Goal: Navigation & Orientation: Find specific page/section

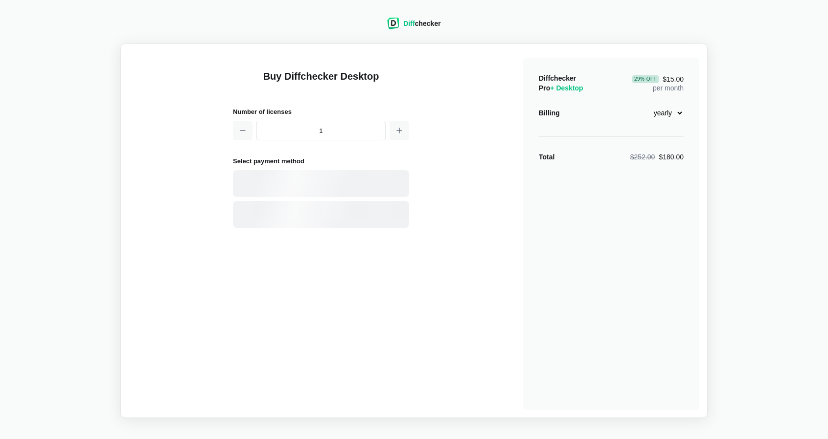
select select "desktop-yearly-180"
click at [328, 190] on div "Card" at bounding box center [321, 183] width 176 height 27
select select "[GEOGRAPHIC_DATA]"
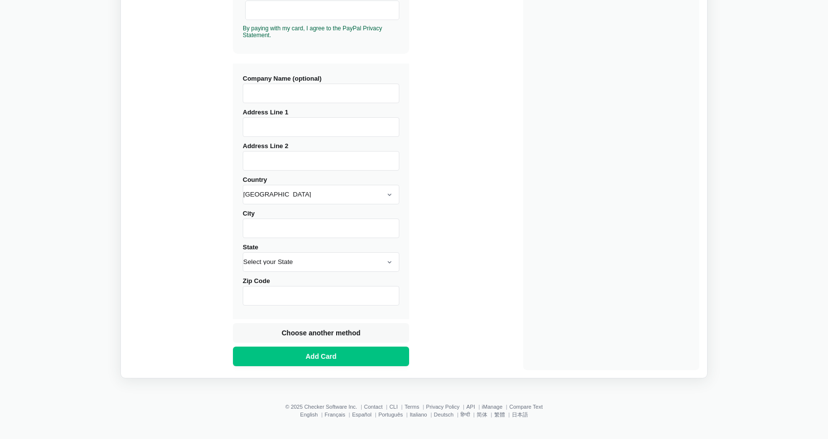
scroll to position [326, 0]
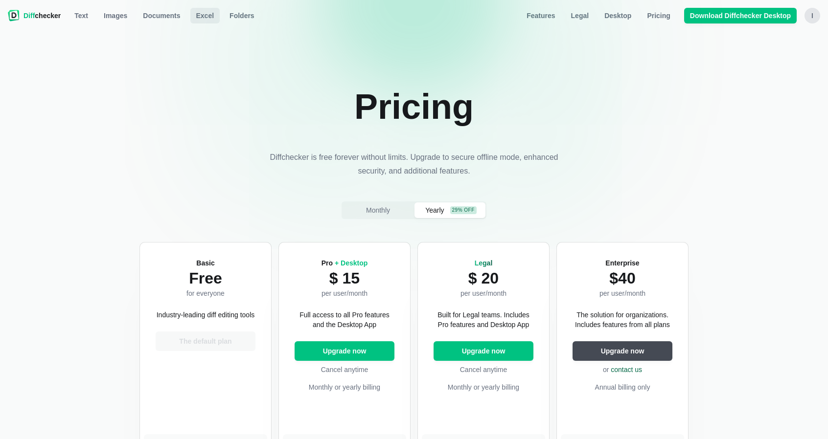
click at [190, 16] on link "Excel" at bounding box center [205, 16] width 30 height 16
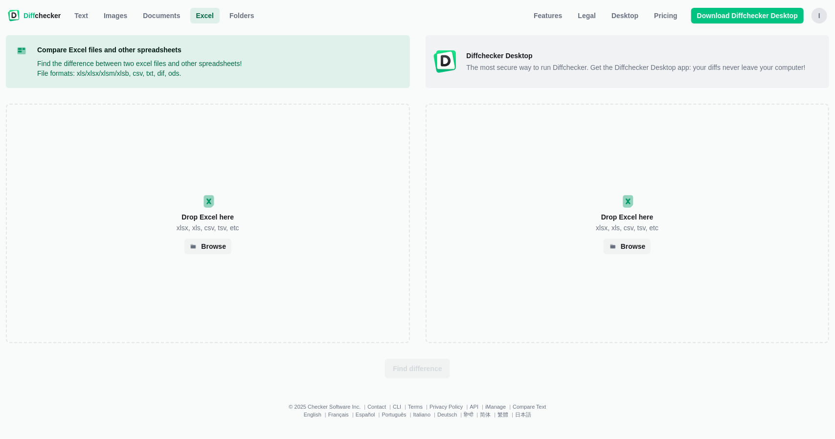
click at [808, 16] on nav "Diff checker Excel Text Images Documents Excel Folders Features Legal Desktop P…" at bounding box center [418, 16] width 824 height 20
click at [816, 15] on div "I" at bounding box center [820, 16] width 16 height 16
drag, startPoint x: 783, startPoint y: 34, endPoint x: 723, endPoint y: 28, distance: 60.5
click at [783, 34] on span "[PERSON_NAME]" at bounding box center [781, 35] width 76 height 8
click at [679, 13] on span "Pricing" at bounding box center [665, 16] width 27 height 10
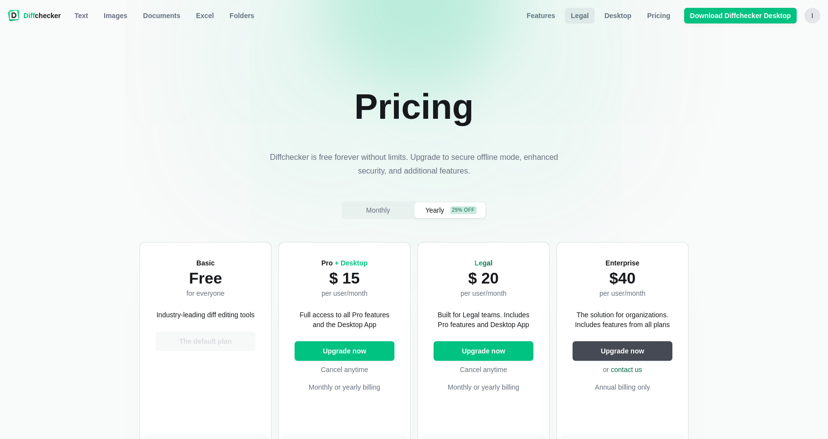
click at [576, 20] on link "Legal" at bounding box center [580, 16] width 30 height 16
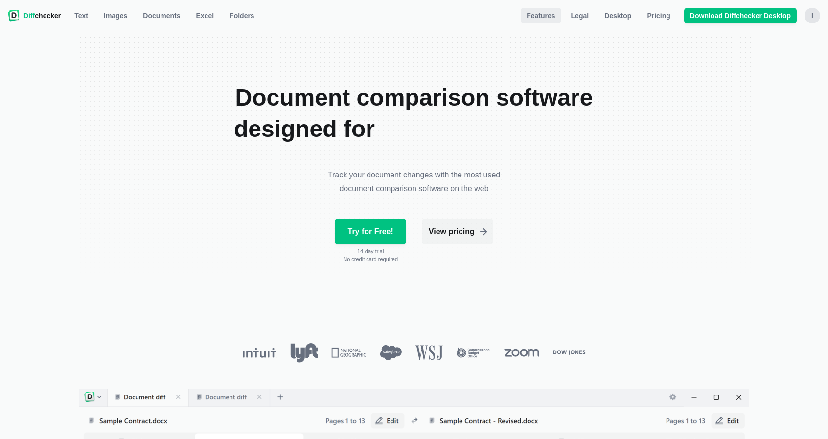
click at [551, 18] on span "Features" at bounding box center [541, 16] width 32 height 10
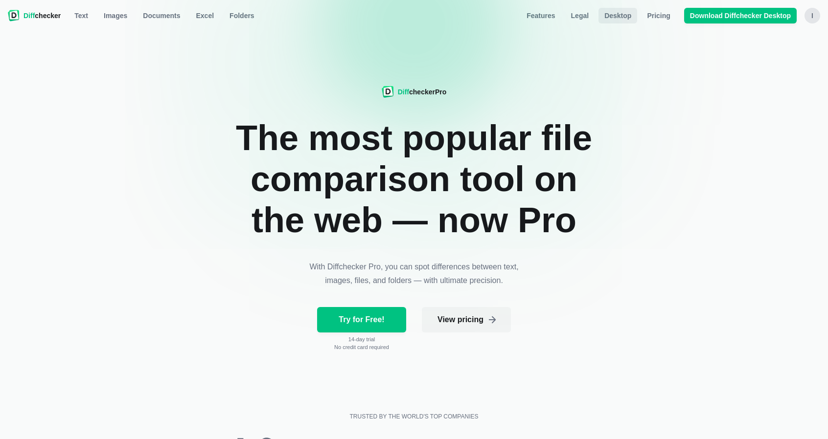
click at [632, 17] on span "Desktop" at bounding box center [617, 16] width 31 height 10
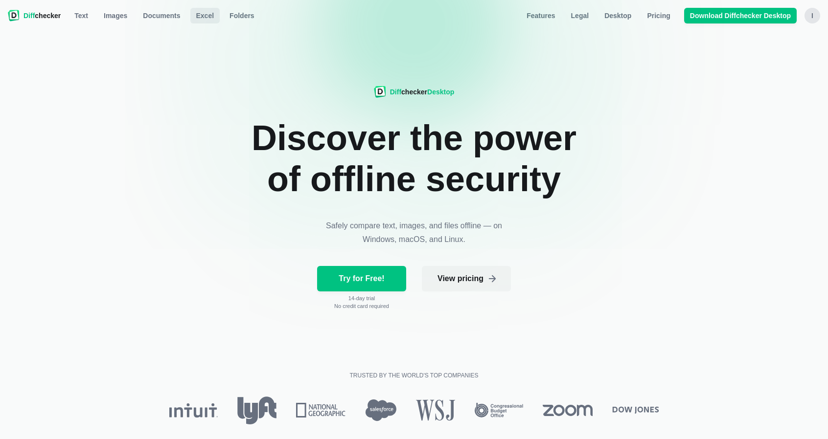
click at [194, 15] on span "Excel" at bounding box center [205, 16] width 22 height 10
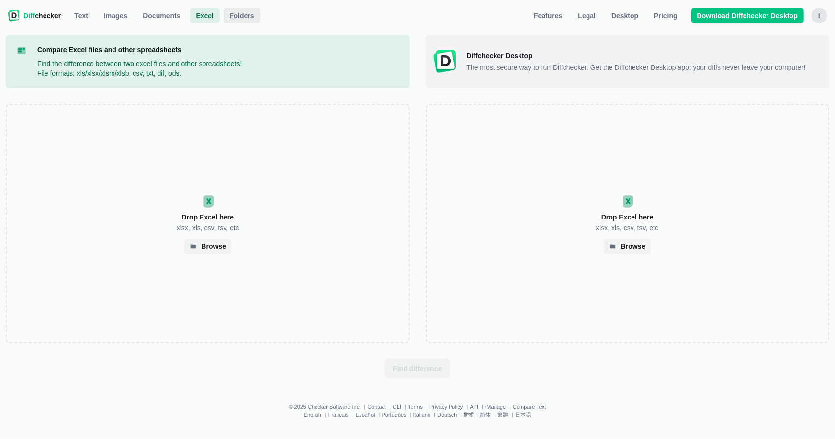
click at [230, 19] on span "Folders" at bounding box center [242, 16] width 29 height 10
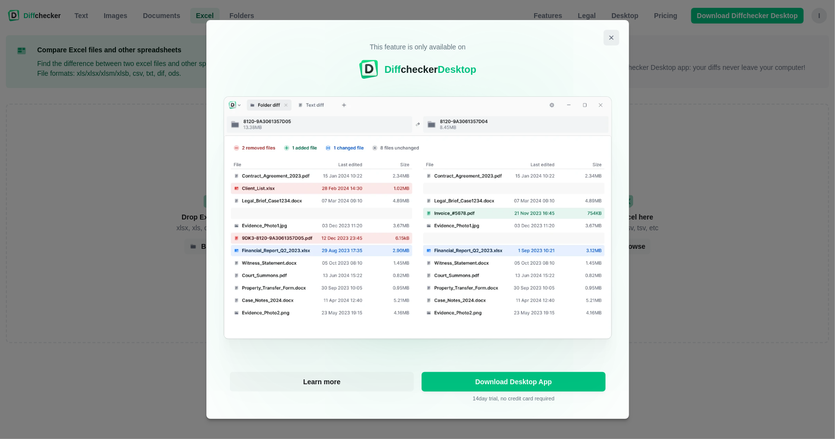
click at [605, 41] on button "Close modal" at bounding box center [612, 38] width 16 height 16
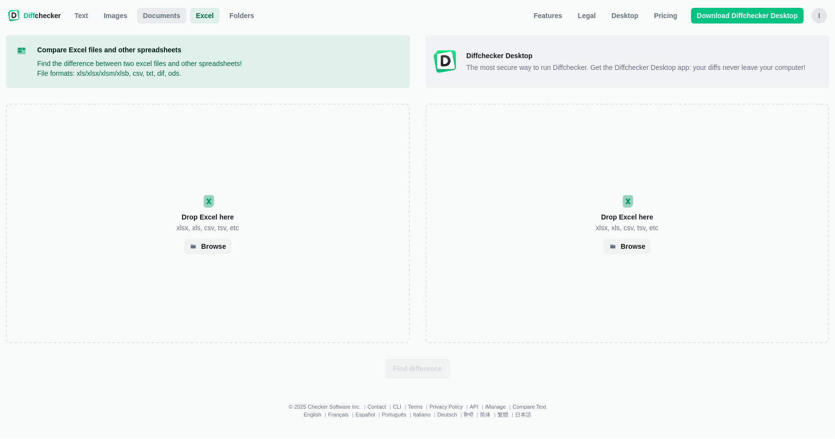
click at [149, 15] on span "Documents" at bounding box center [161, 16] width 41 height 10
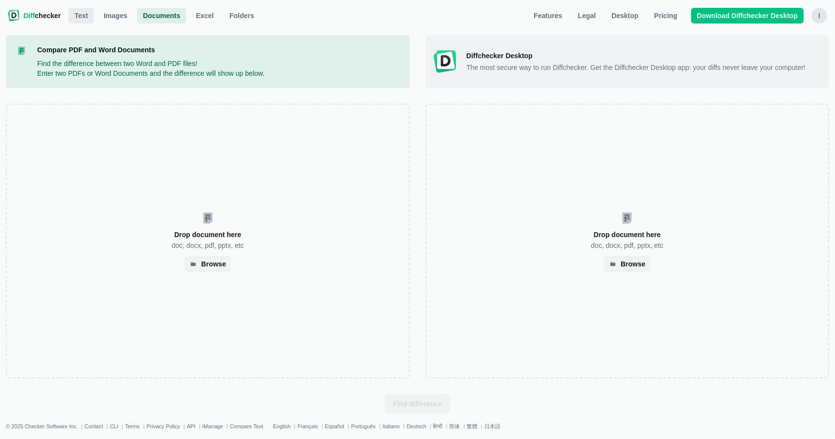
click at [74, 20] on span "Text" at bounding box center [81, 16] width 18 height 10
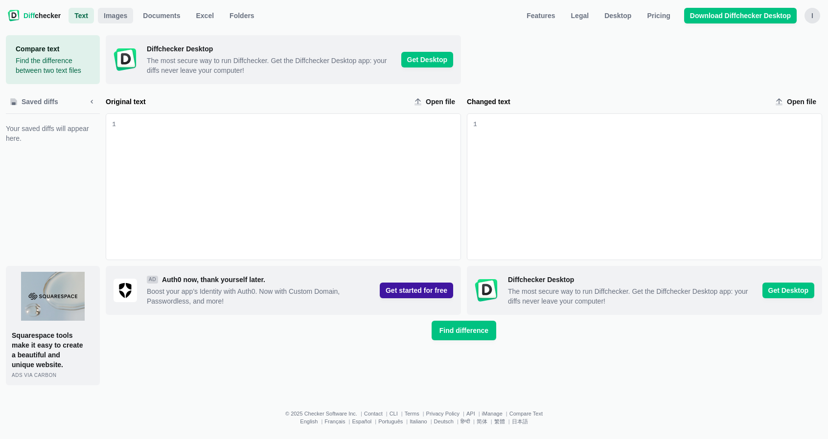
click at [110, 16] on span "Images" at bounding box center [115, 16] width 27 height 10
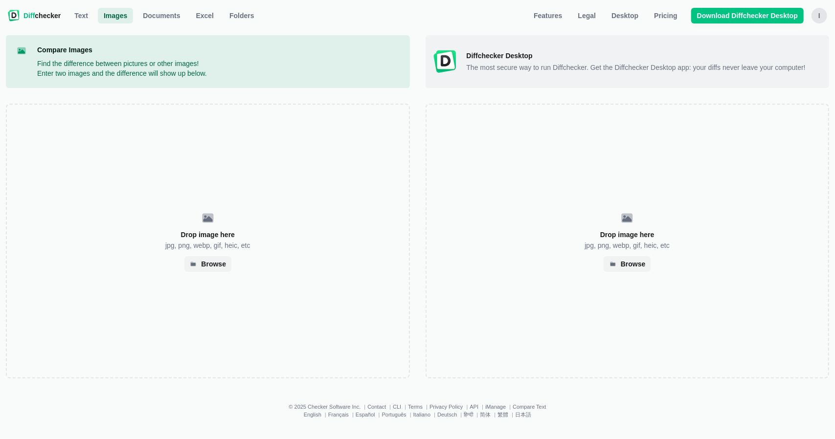
click at [36, 12] on span "Diff checker" at bounding box center [41, 16] width 37 height 10
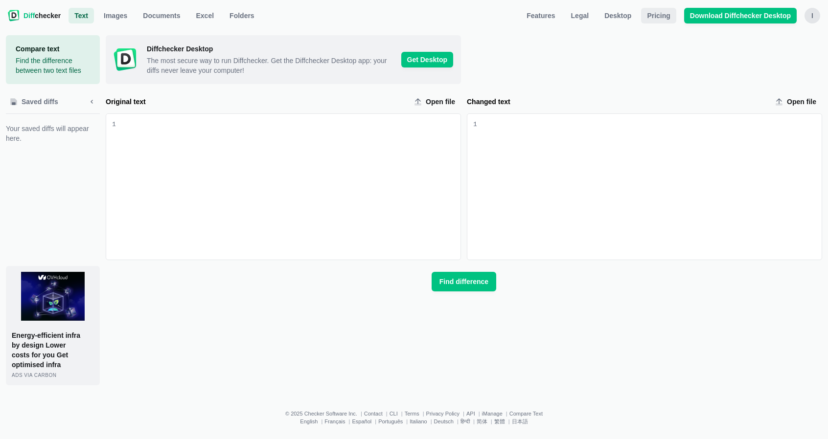
click at [655, 23] on link "Pricing" at bounding box center [658, 16] width 35 height 16
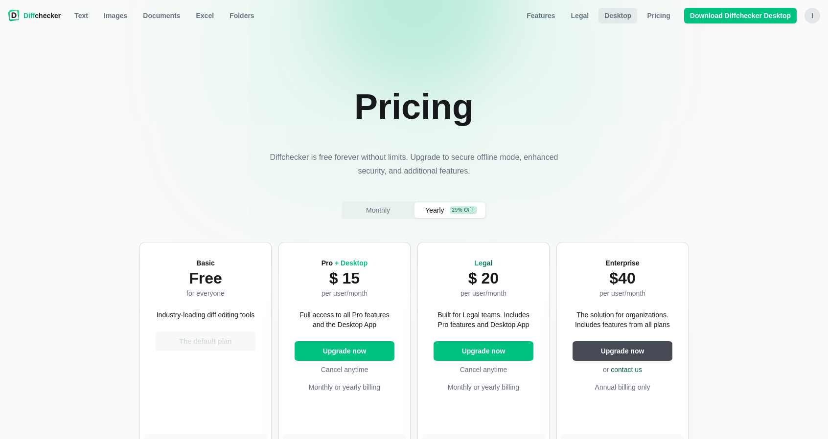
click at [630, 21] on link "Desktop" at bounding box center [617, 16] width 39 height 16
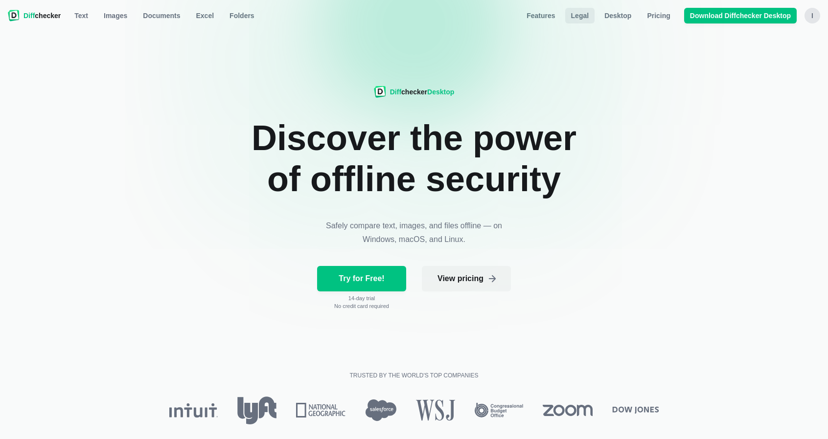
click at [591, 18] on span "Legal" at bounding box center [580, 16] width 22 height 10
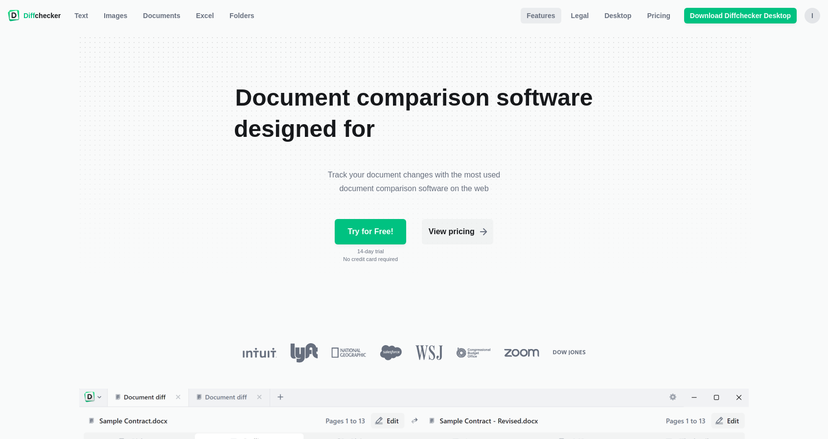
click at [555, 21] on link "Features" at bounding box center [541, 16] width 40 height 16
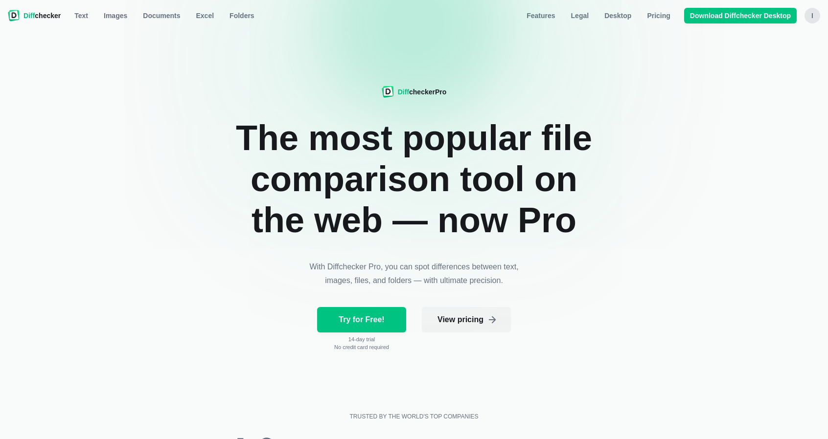
click at [810, 16] on div "I" at bounding box center [812, 16] width 16 height 16
click at [807, 16] on div "I" at bounding box center [812, 16] width 16 height 16
click at [764, 109] on button "Sign out" at bounding box center [774, 108] width 84 height 16
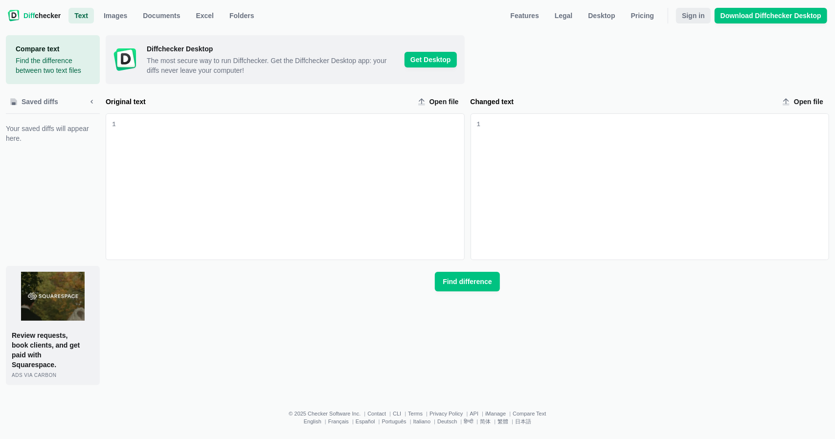
click at [695, 17] on span "Sign in" at bounding box center [693, 16] width 27 height 10
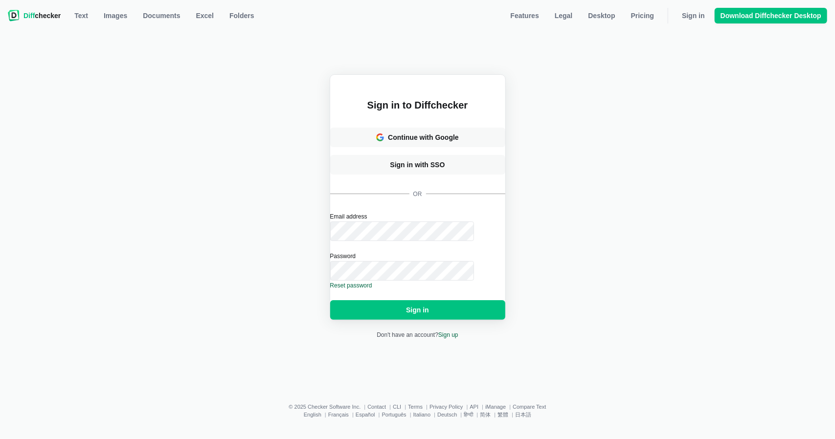
drag, startPoint x: 278, startPoint y: 235, endPoint x: 296, endPoint y: 202, distance: 37.2
click at [277, 235] on div "Sign in to Diffchecker Continue with Google Sign in with SSO or Email address P…" at bounding box center [418, 207] width 824 height 344
click at [42, 17] on span "Diff checker" at bounding box center [41, 16] width 37 height 10
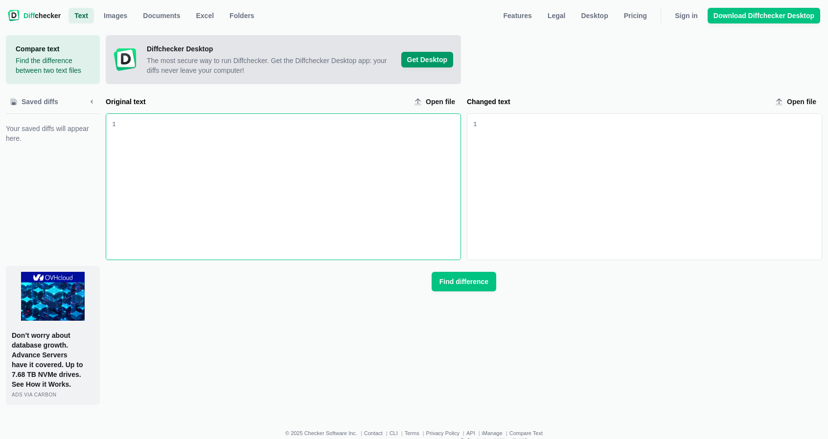
click at [448, 56] on span "Get Desktop" at bounding box center [427, 60] width 52 height 16
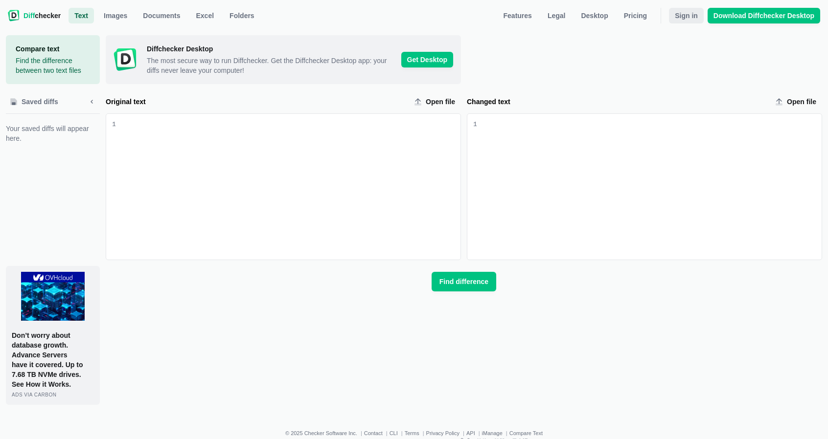
click at [680, 20] on span "Sign in" at bounding box center [686, 16] width 27 height 10
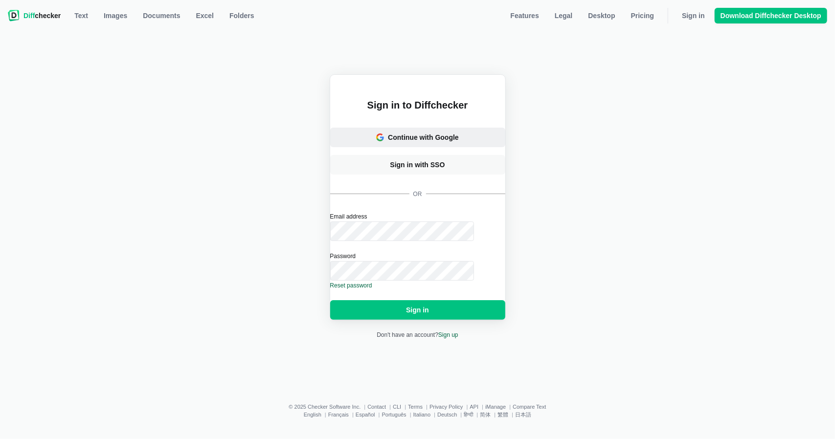
click at [432, 133] on div "Continue with Google" at bounding box center [423, 138] width 71 height 10
